Goal: Navigation & Orientation: Understand site structure

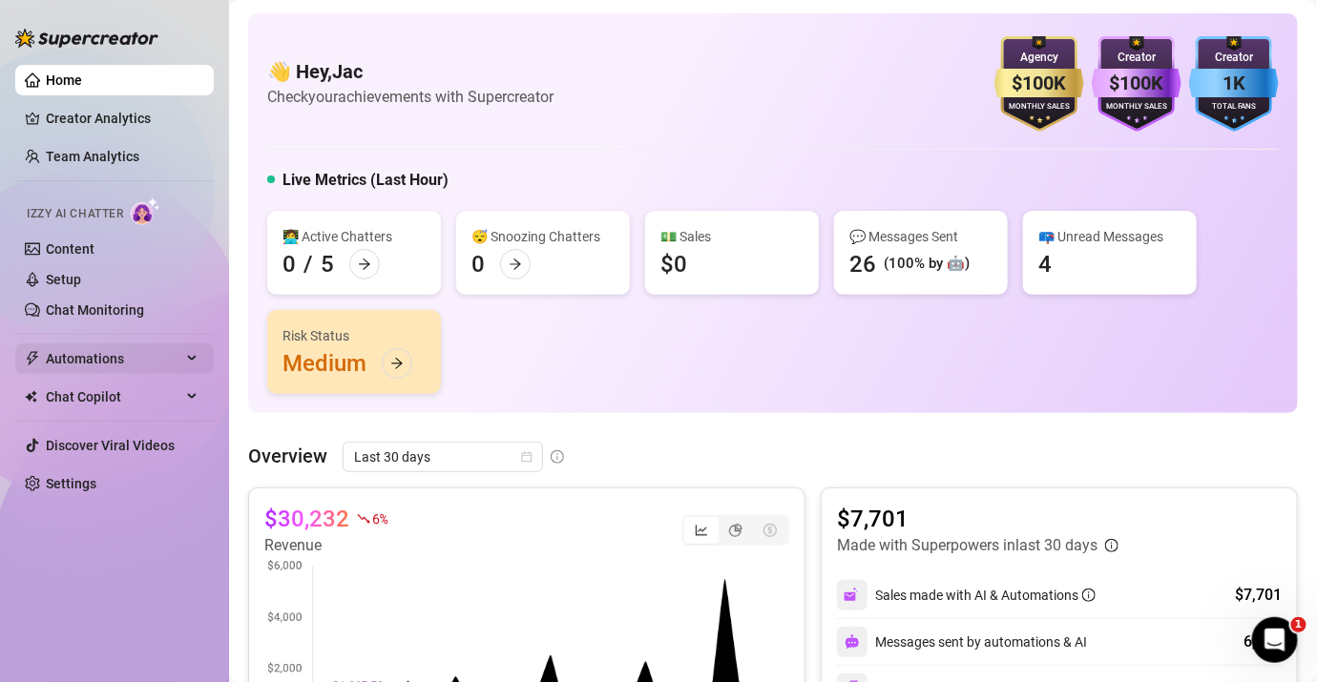
click at [191, 345] on div "Automations" at bounding box center [114, 359] width 198 height 31
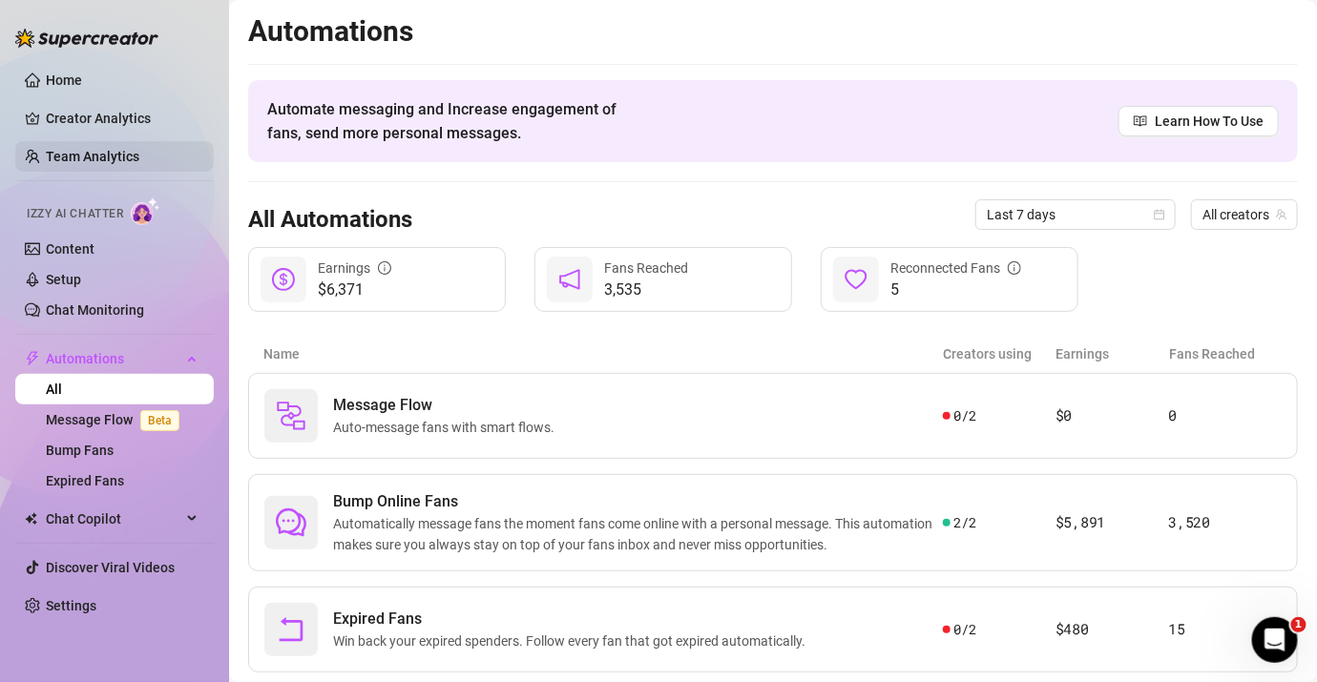
click at [98, 164] on link "Team Analytics" at bounding box center [93, 156] width 94 height 15
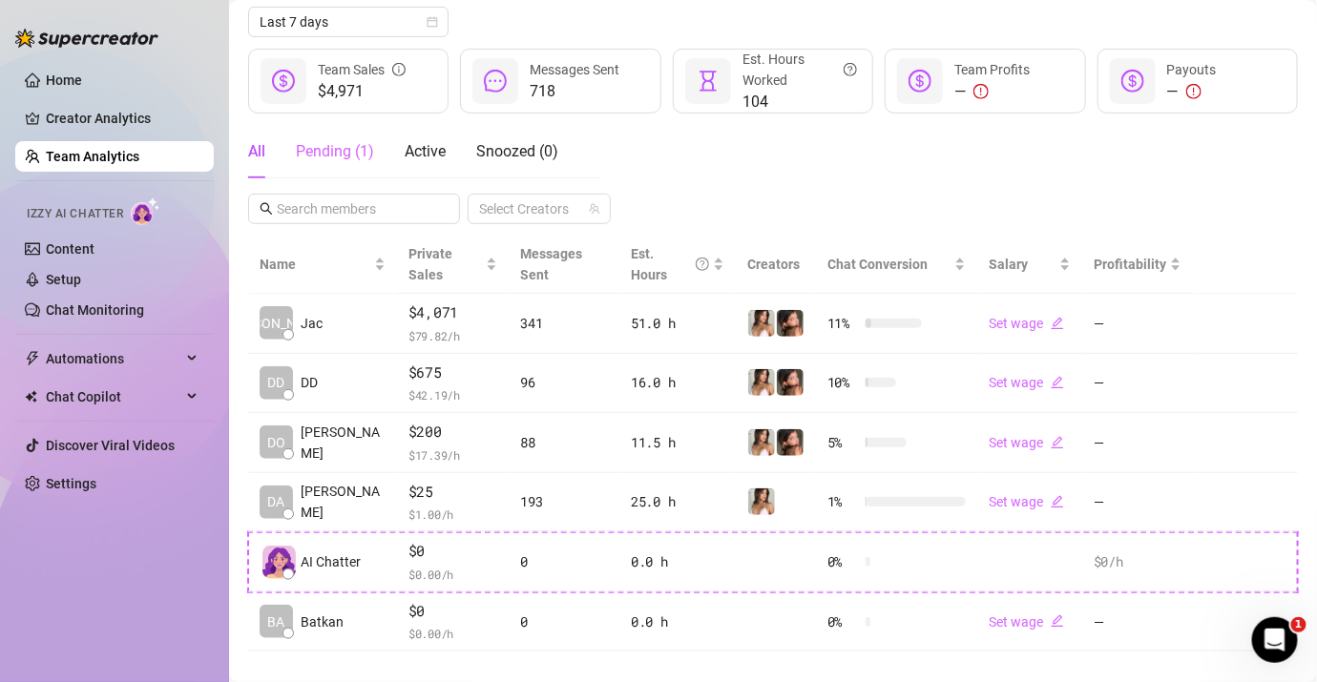
scroll to position [219, 0]
drag, startPoint x: 104, startPoint y: 100, endPoint x: 111, endPoint y: 111, distance: 12.4
click at [111, 111] on ul "Home Creator Analytics Team Analytics Izzy AI Chatter Content Setup Chat Monito…" at bounding box center [114, 281] width 198 height 449
click at [111, 111] on link "Creator Analytics" at bounding box center [122, 118] width 153 height 31
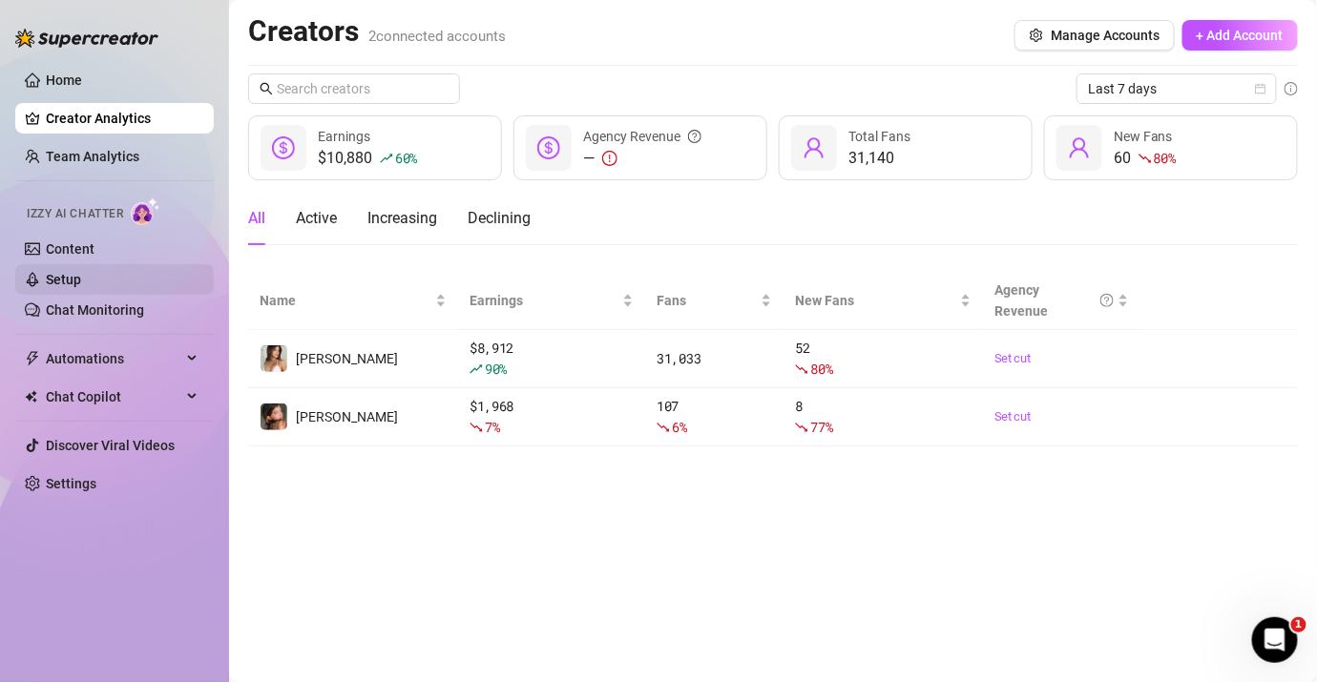
click at [46, 272] on link "Setup" at bounding box center [63, 279] width 35 height 15
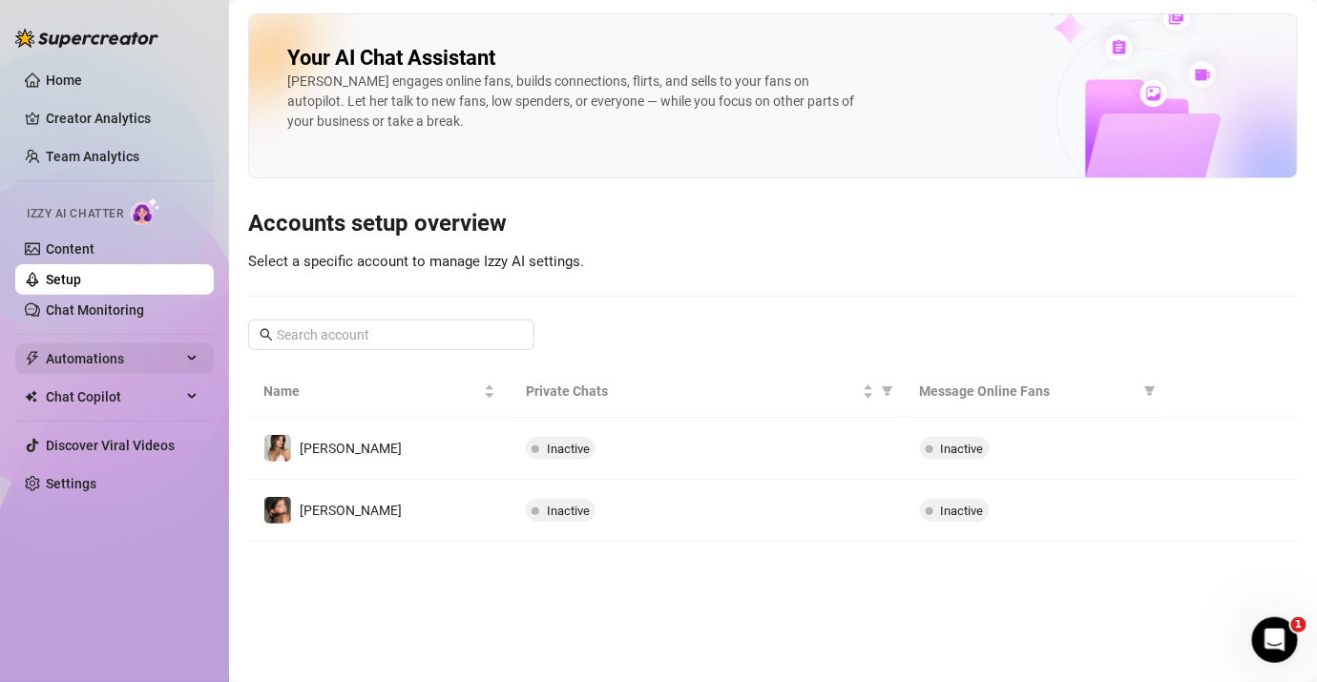
click at [183, 353] on div "Automations" at bounding box center [114, 359] width 198 height 31
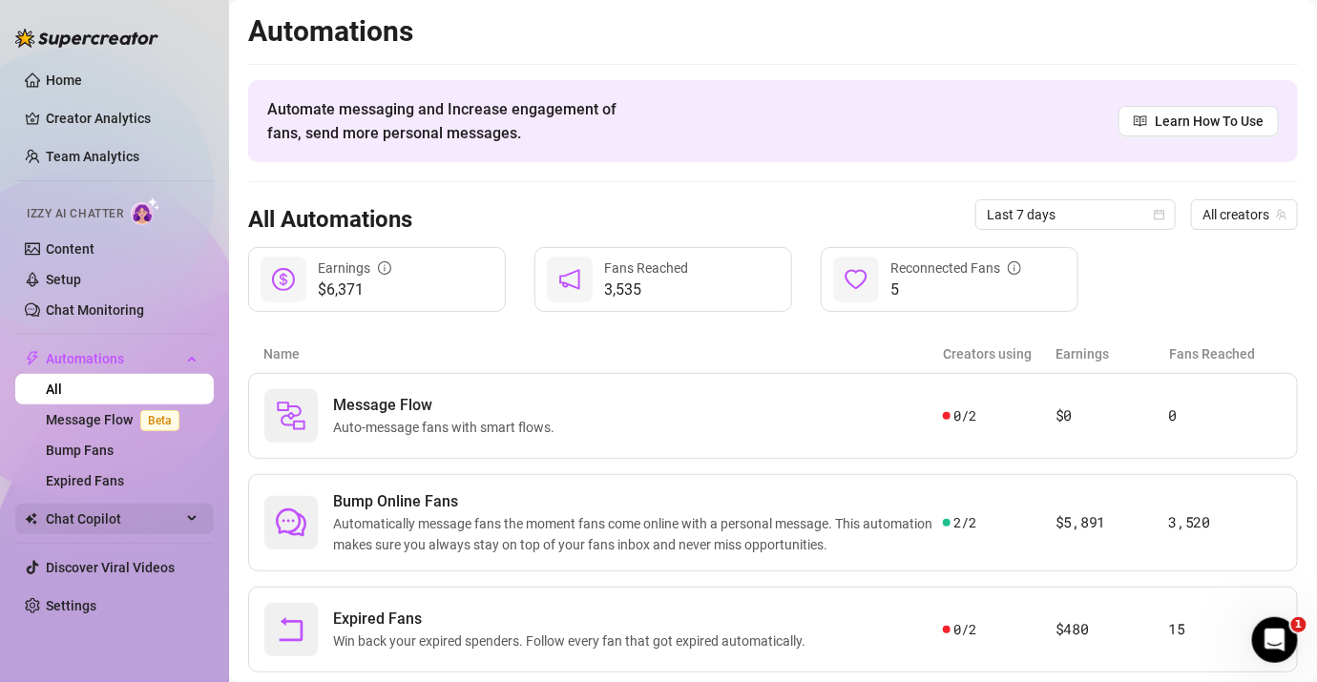
click at [197, 512] on div "Chat Copilot" at bounding box center [114, 519] width 198 height 31
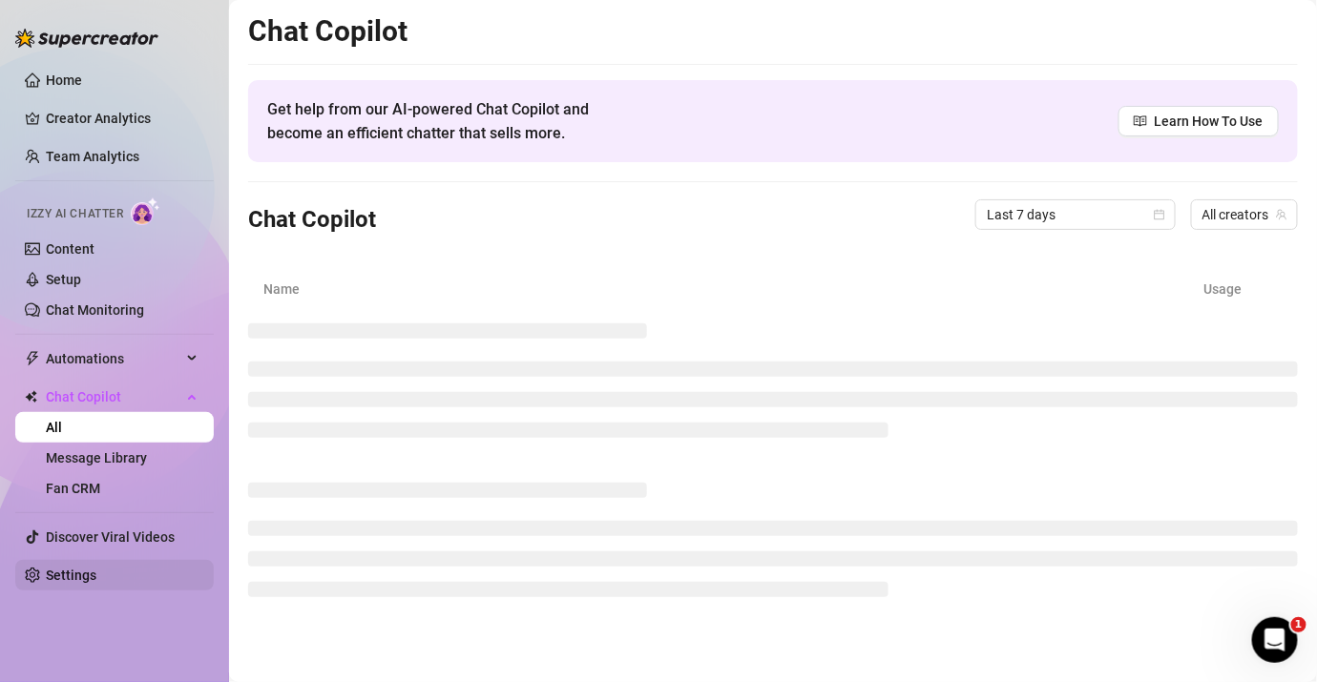
click at [96, 573] on link "Settings" at bounding box center [71, 575] width 51 height 15
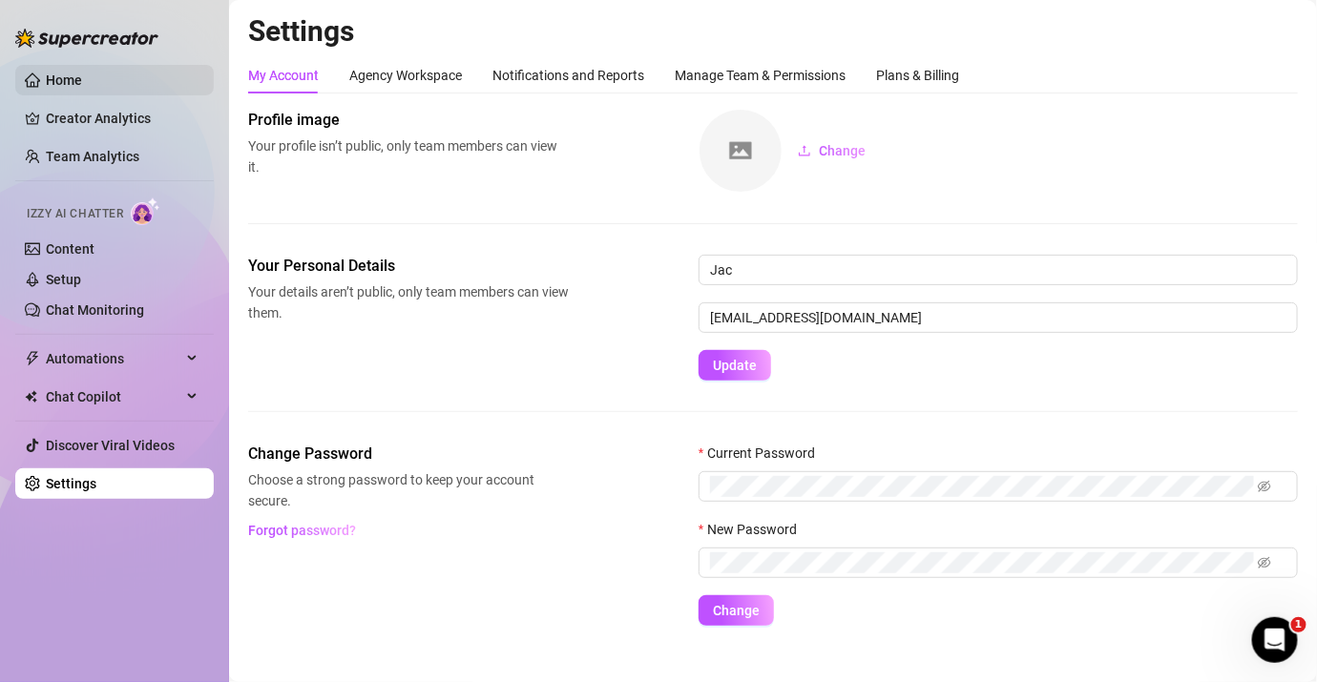
click at [82, 76] on link "Home" at bounding box center [64, 80] width 36 height 15
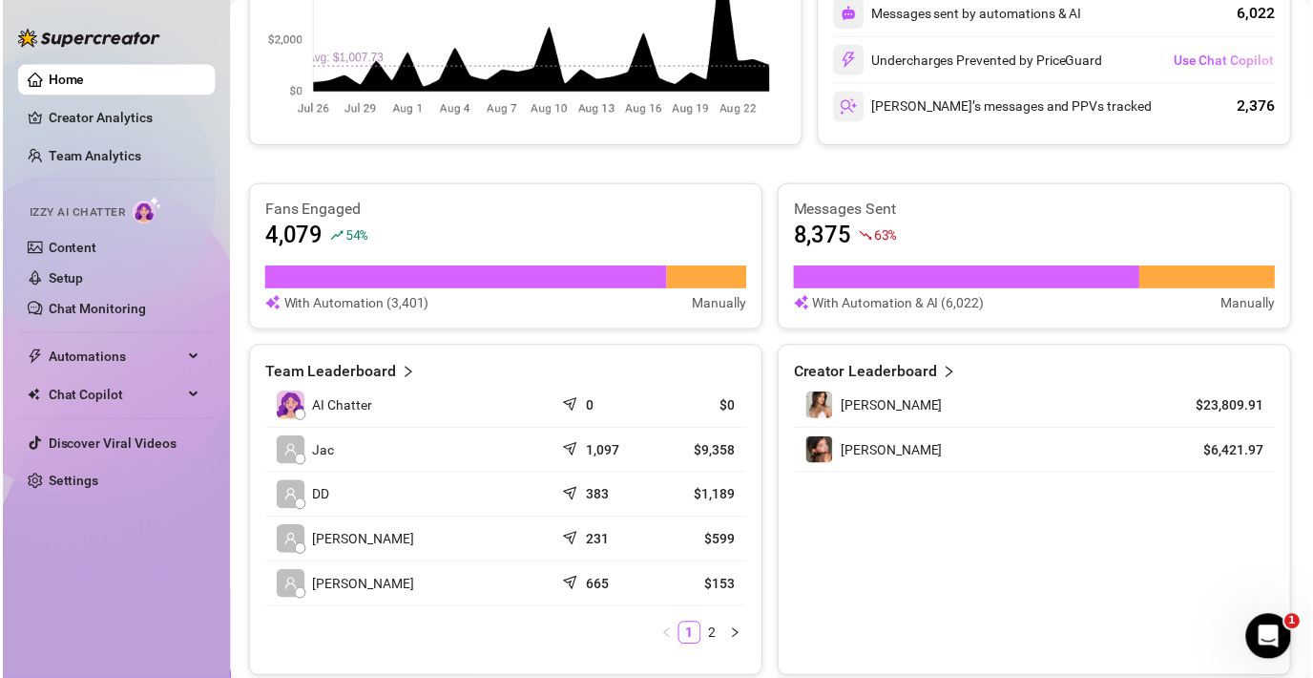
scroll to position [735, 0]
